Goal: Information Seeking & Learning: Find specific fact

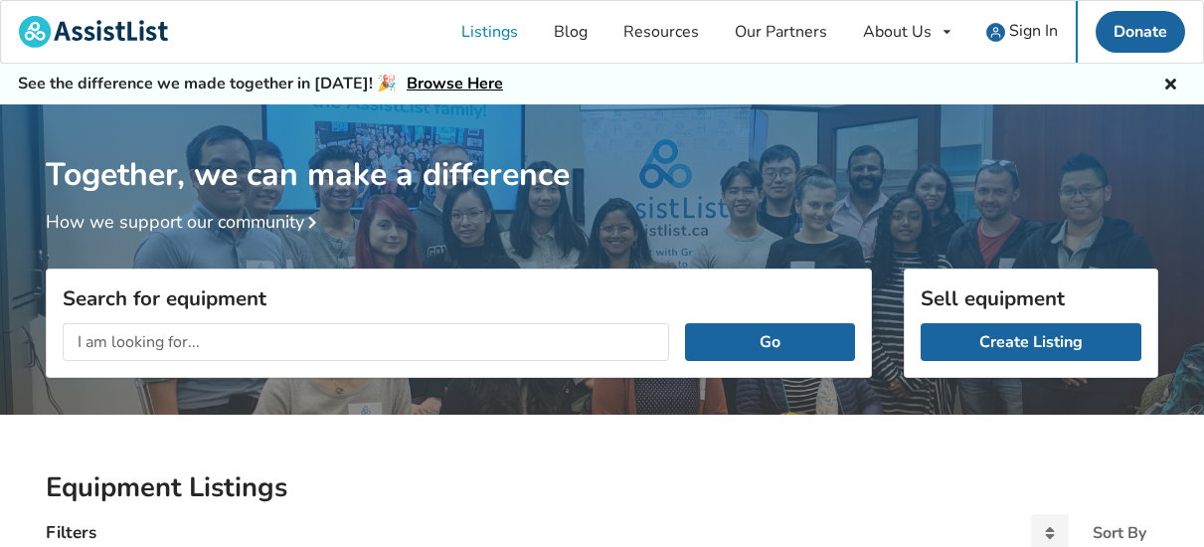
click at [180, 351] on input "text" at bounding box center [366, 342] width 607 height 38
type input "binocular indirect ophthalmoscope"
click at [806, 337] on button "Go" at bounding box center [770, 342] width 170 height 38
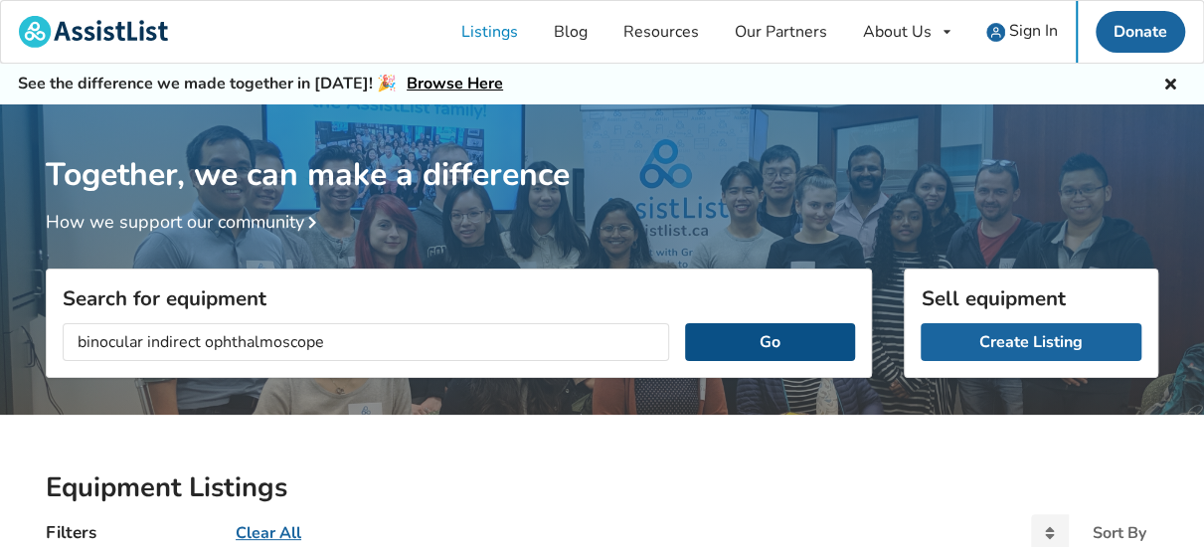
click at [772, 342] on button "Go" at bounding box center [770, 342] width 170 height 38
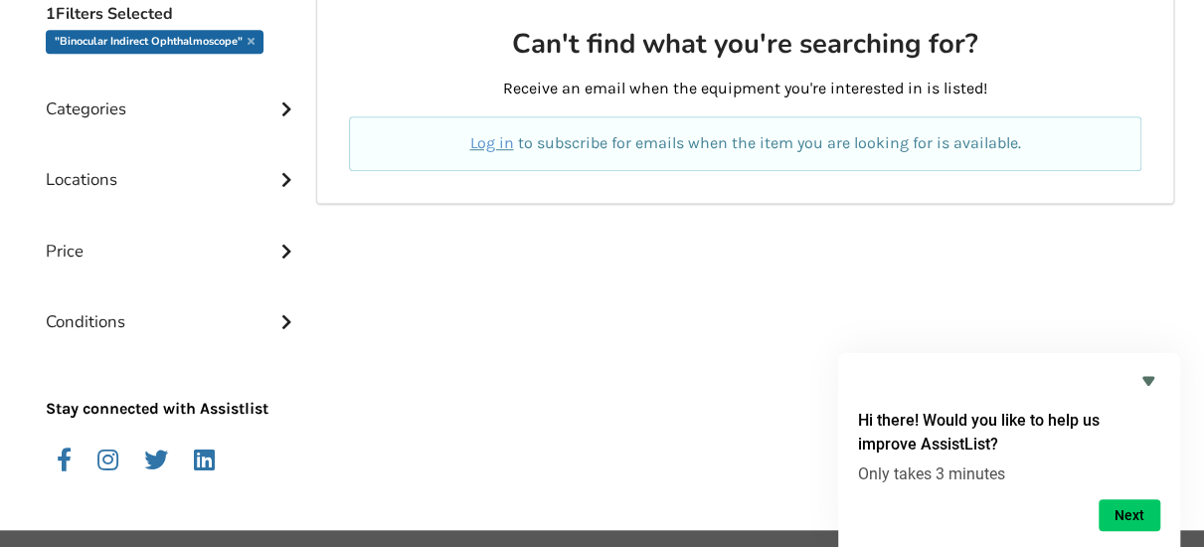
scroll to position [608, 0]
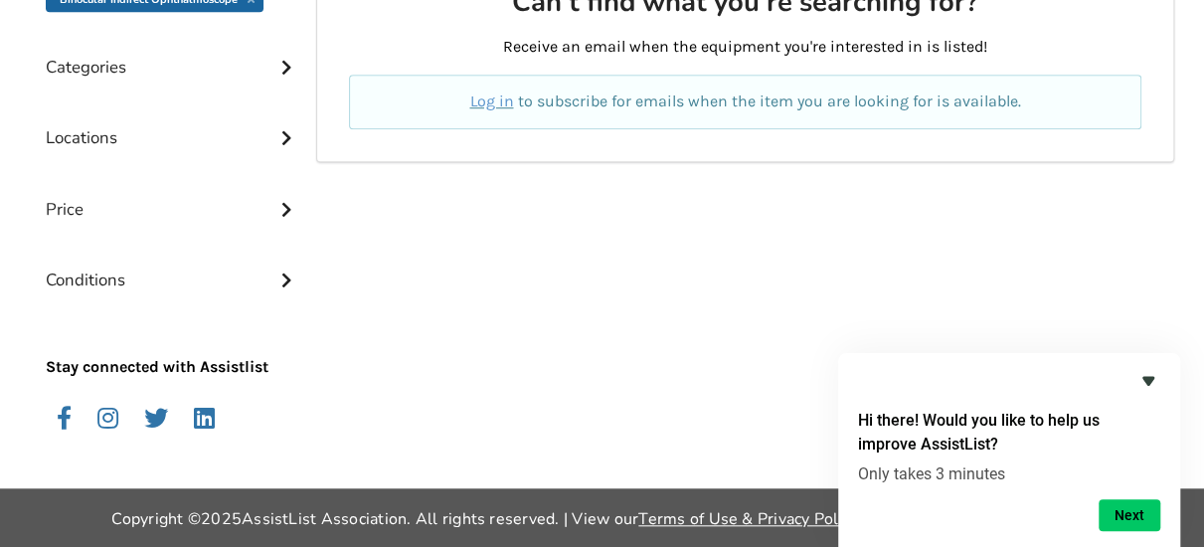
click at [1148, 380] on icon "Hide survey" at bounding box center [1149, 381] width 12 height 9
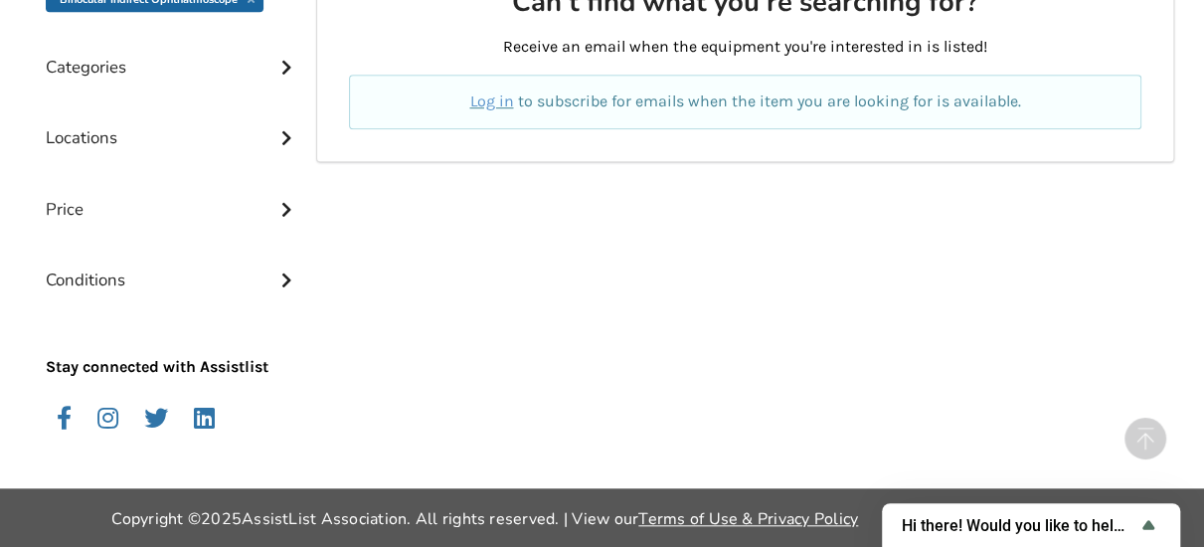
click at [818, 434] on div "Can't find what you're searching for? Receive an email when the equipment you'r…" at bounding box center [745, 196] width 858 height 488
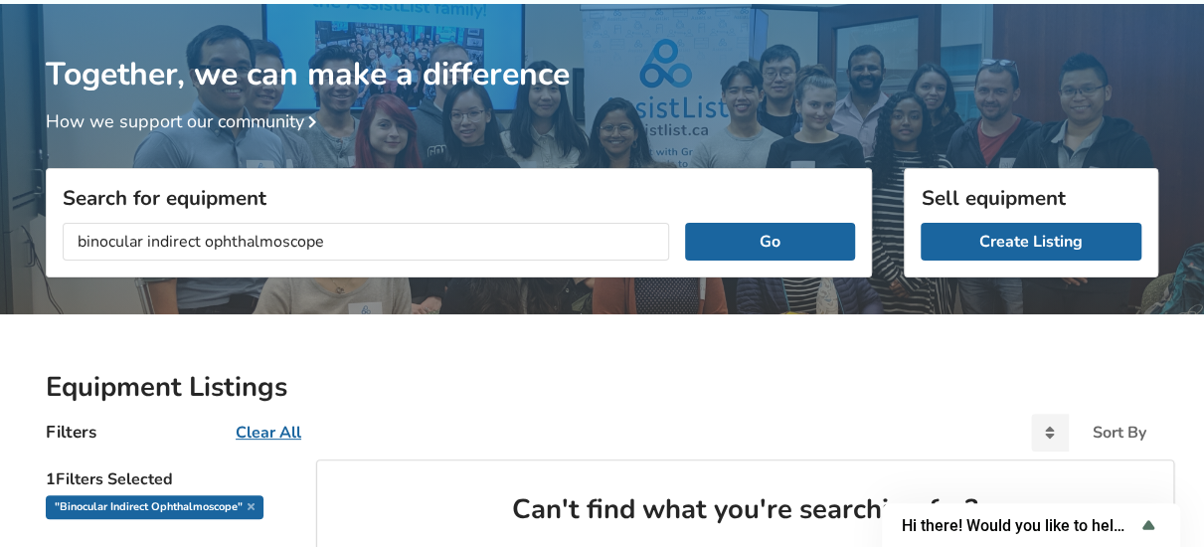
scroll to position [11, 0]
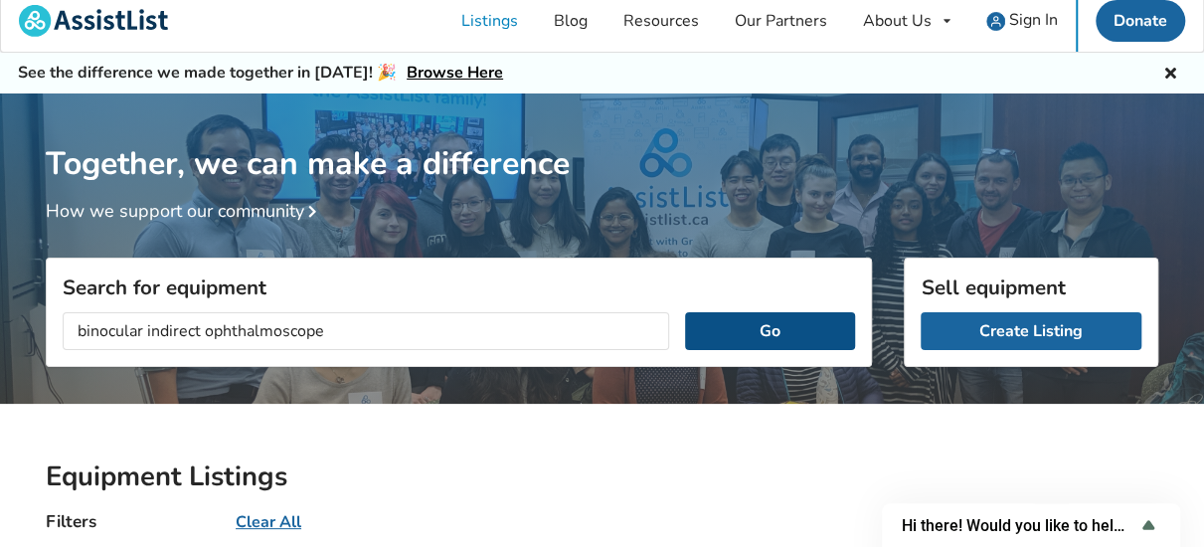
click at [728, 333] on button "Go" at bounding box center [770, 331] width 170 height 38
drag, startPoint x: 399, startPoint y: 333, endPoint x: 223, endPoint y: 291, distance: 180.9
click at [223, 291] on div "Search for equipment binocular indirect ophthalmoscope Go" at bounding box center [459, 312] width 826 height 109
click at [336, 327] on input "binocular indirect ophthalmoscope" at bounding box center [366, 331] width 607 height 38
drag, startPoint x: 327, startPoint y: 332, endPoint x: -4, endPoint y: 339, distance: 331.2
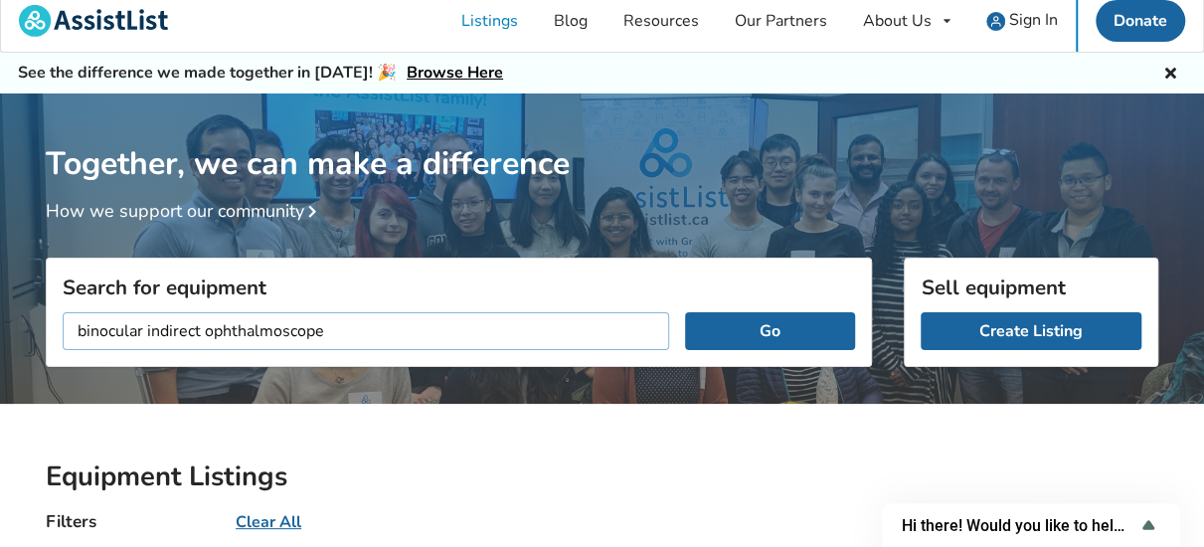
click at [0, 339] on html "Listings Blog Resources Our Partners About Us About AssistList Our Story Our Te…" at bounding box center [602, 262] width 1204 height 547
click at [685, 312] on button "Go" at bounding box center [770, 331] width 170 height 38
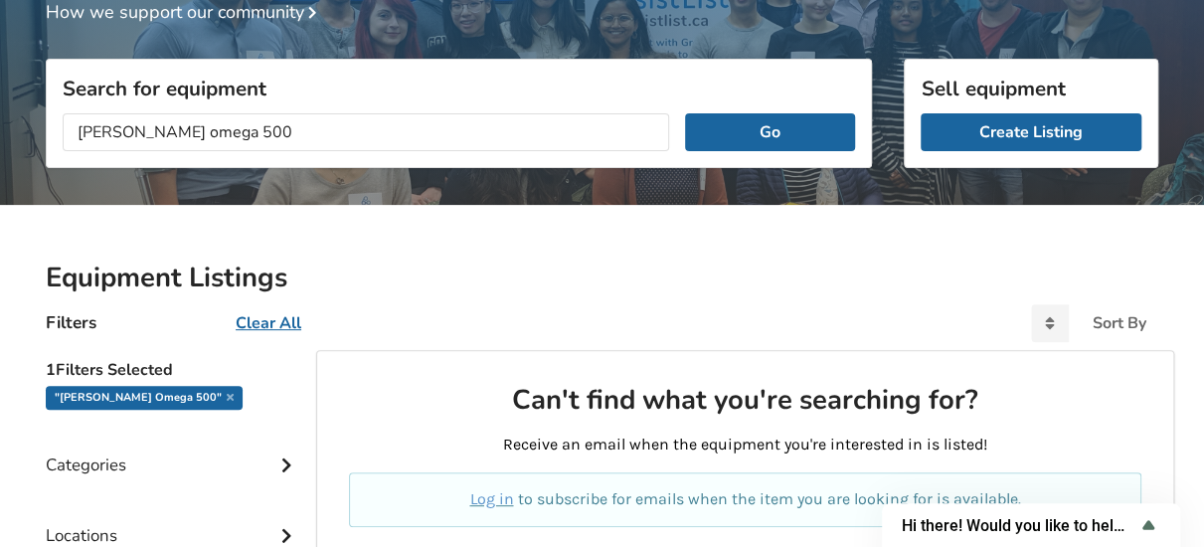
click at [285, 458] on icon at bounding box center [286, 462] width 20 height 17
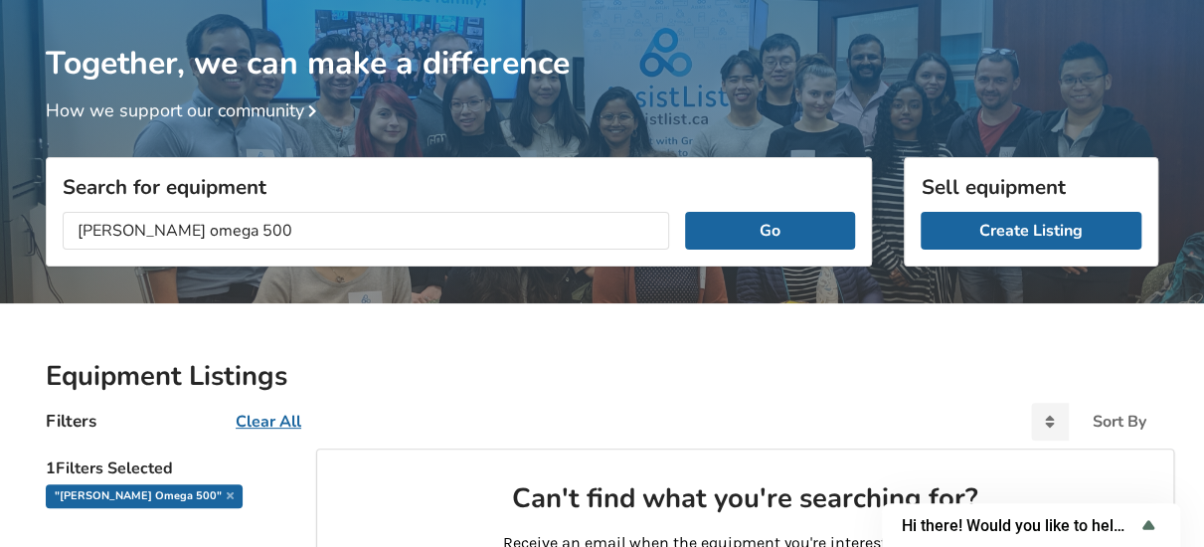
scroll to position [110, 0]
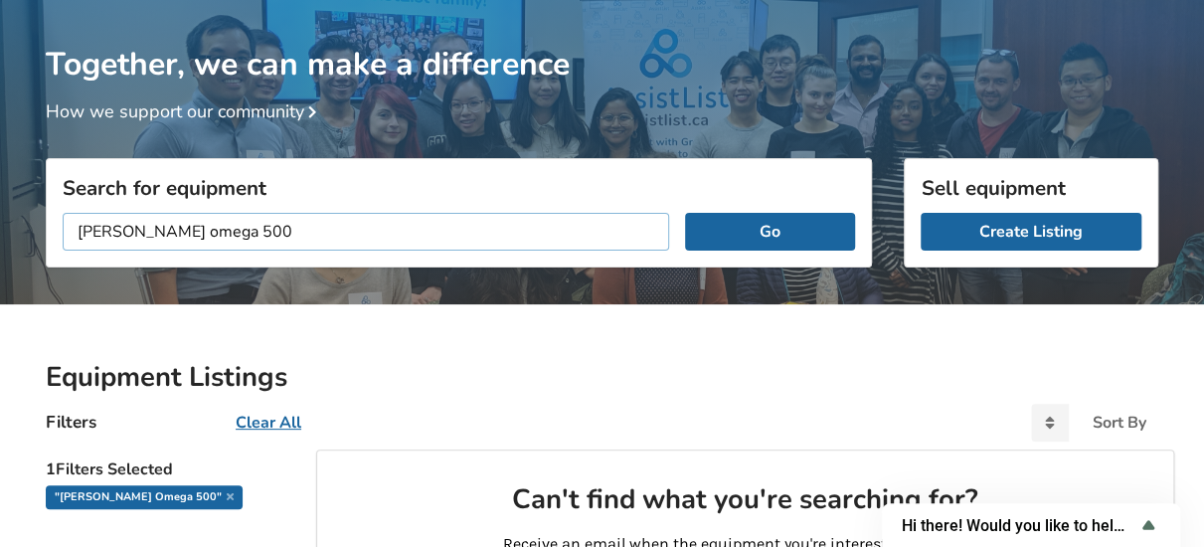
drag, startPoint x: 223, startPoint y: 232, endPoint x: -14, endPoint y: 245, distance: 237.0
click at [0, 245] on html "Listings Blog Resources Our Partners About Us About AssistList Our Story Our Te…" at bounding box center [602, 163] width 1204 height 547
type input "icare tonometer"
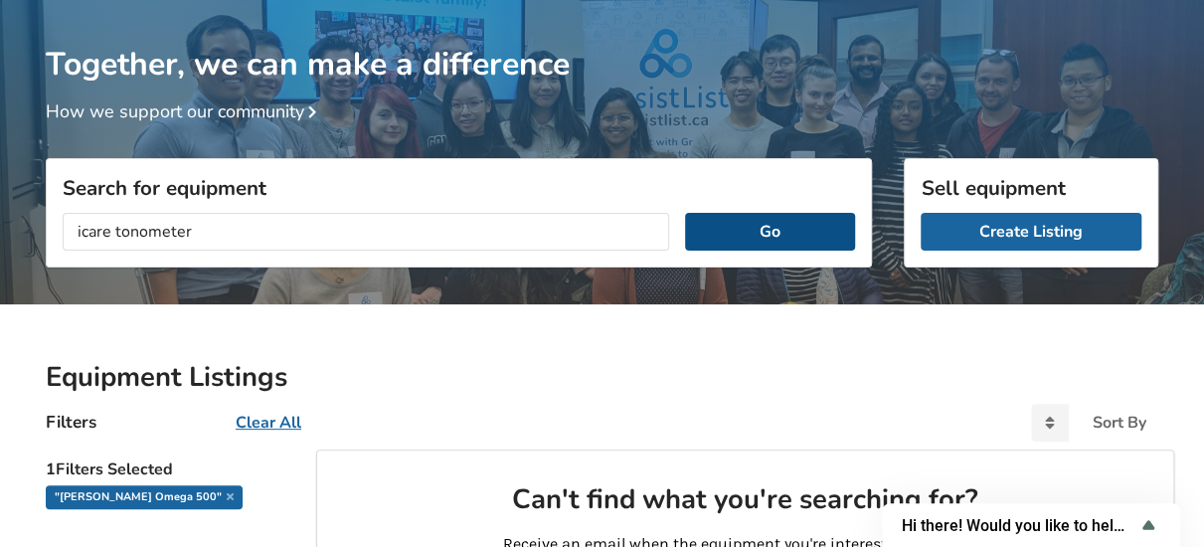
click at [706, 226] on button "Go" at bounding box center [770, 232] width 170 height 38
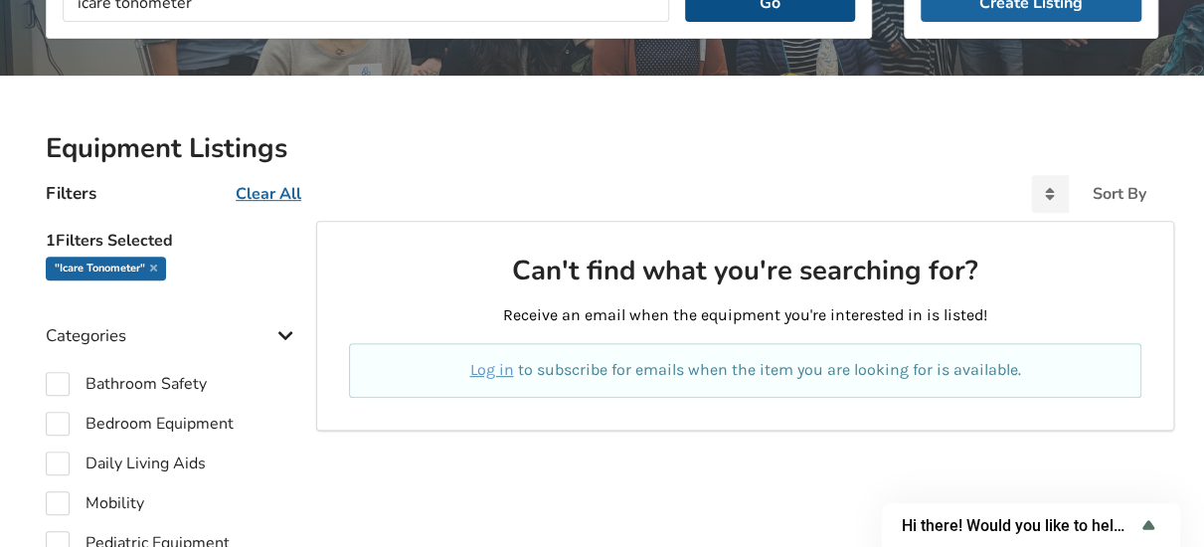
scroll to position [409, 0]
